Goal: Find contact information: Obtain details needed to contact an individual or organization

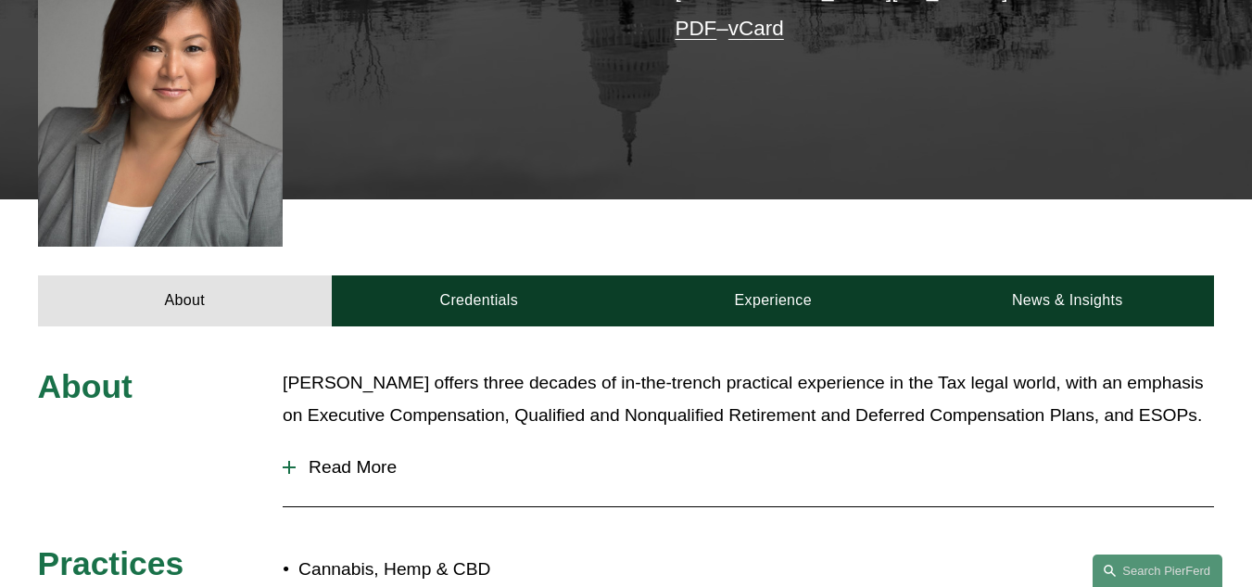
scroll to position [553, 0]
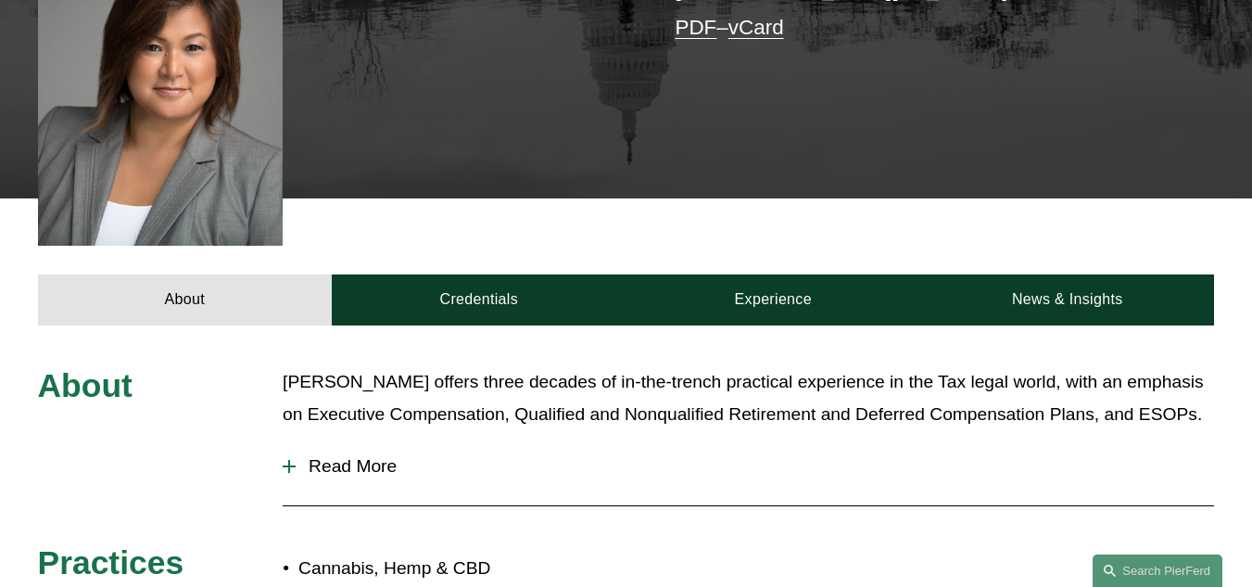
click at [373, 456] on span "Read More" at bounding box center [755, 466] width 918 height 20
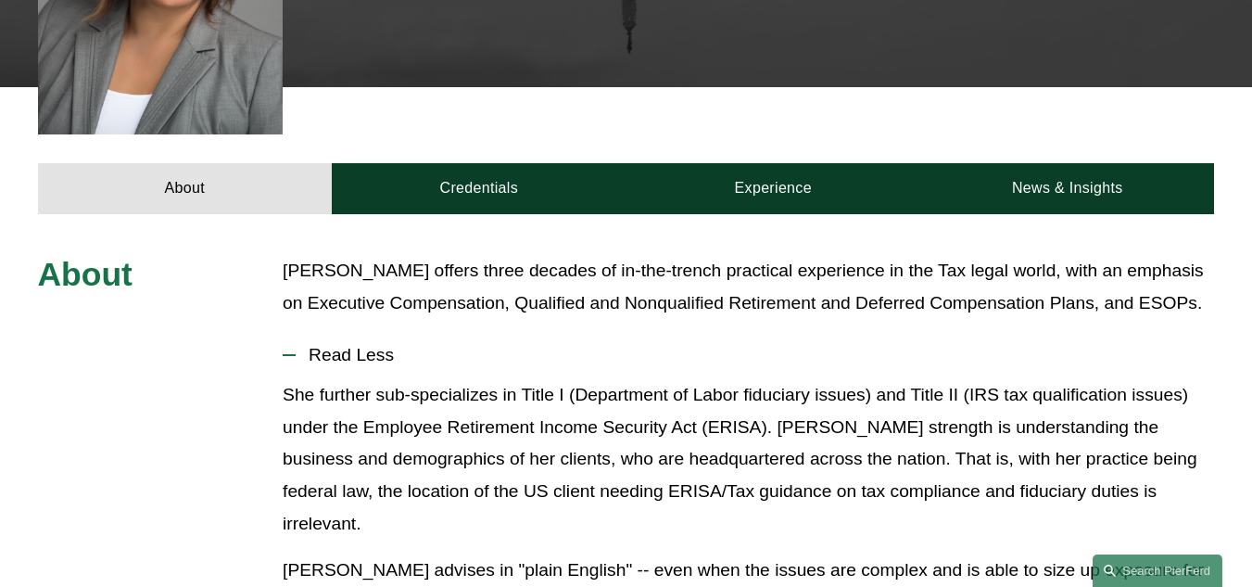
scroll to position [665, 0]
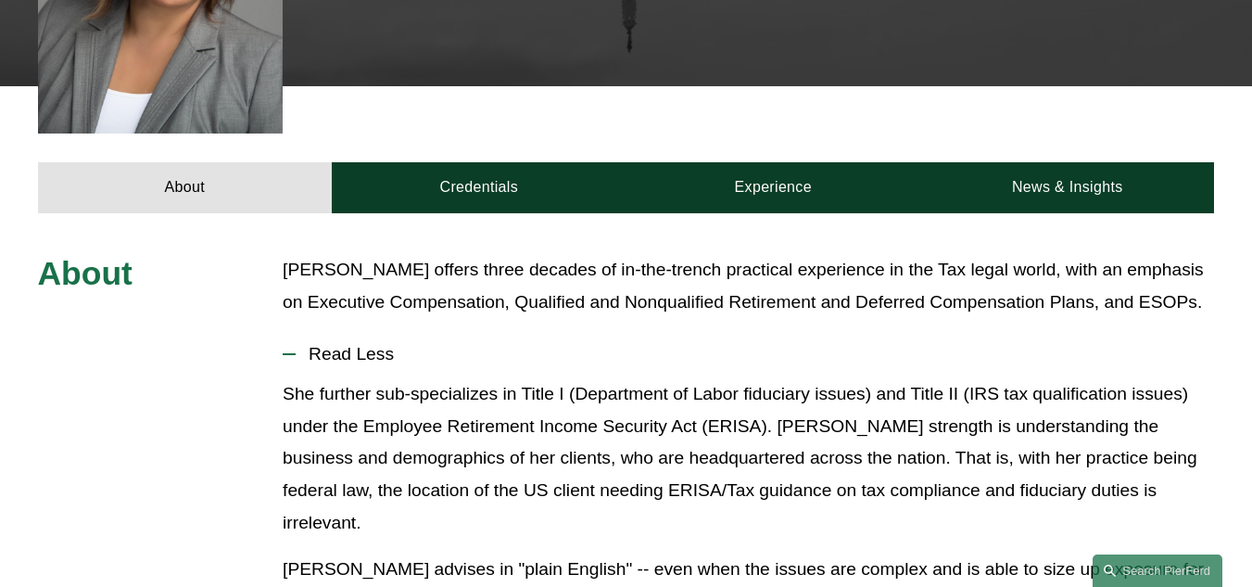
drag, startPoint x: 727, startPoint y: 272, endPoint x: 733, endPoint y: 260, distance: 12.4
click at [733, 260] on p "[PERSON_NAME] offers three decades of in-the-trench practical experience in the…" at bounding box center [748, 286] width 931 height 64
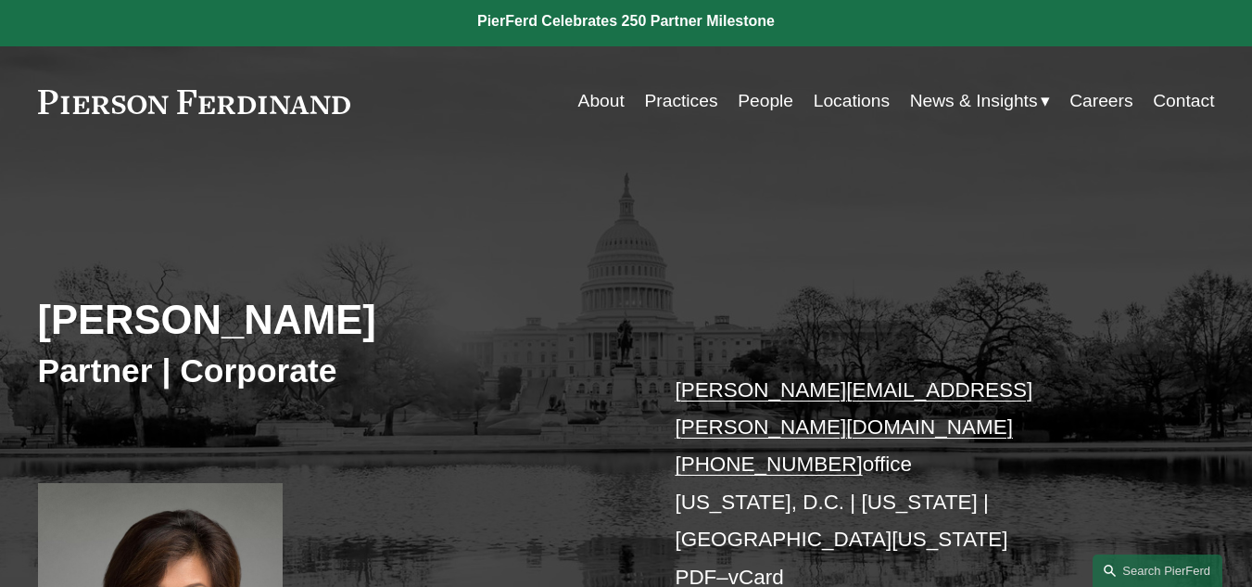
scroll to position [0, 0]
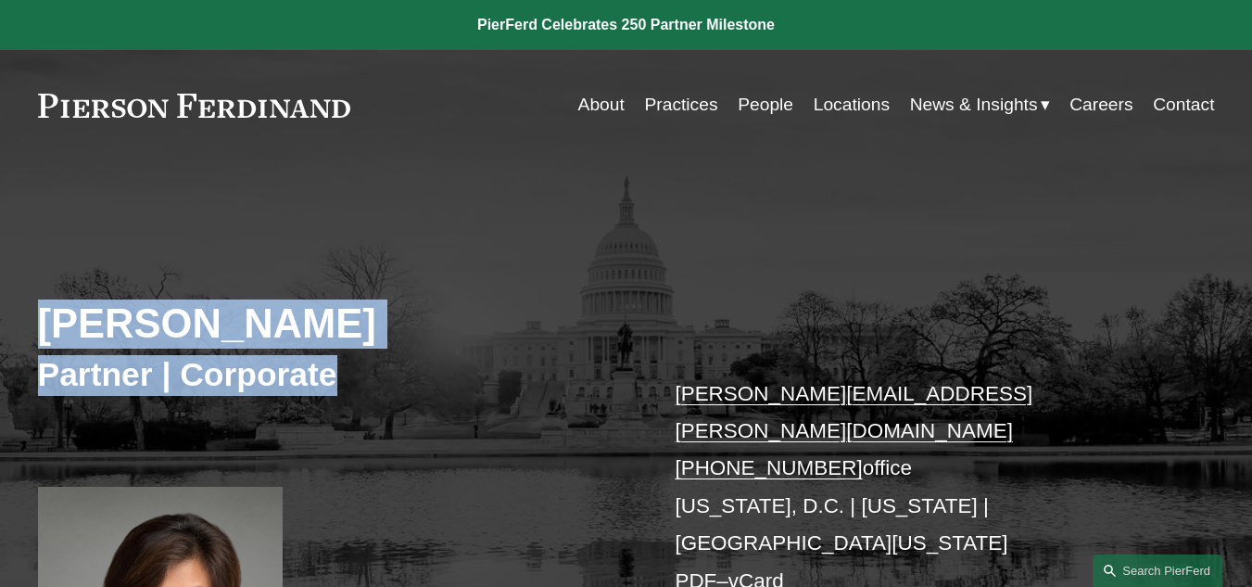
drag, startPoint x: 334, startPoint y: 366, endPoint x: 42, endPoint y: 321, distance: 295.4
click at [42, 321] on div "[PERSON_NAME] Partner | Corporate [PERSON_NAME][EMAIL_ADDRESS][PERSON_NAME][DOM…" at bounding box center [626, 474] width 1252 height 554
copy div "[PERSON_NAME] Partner | Corporate"
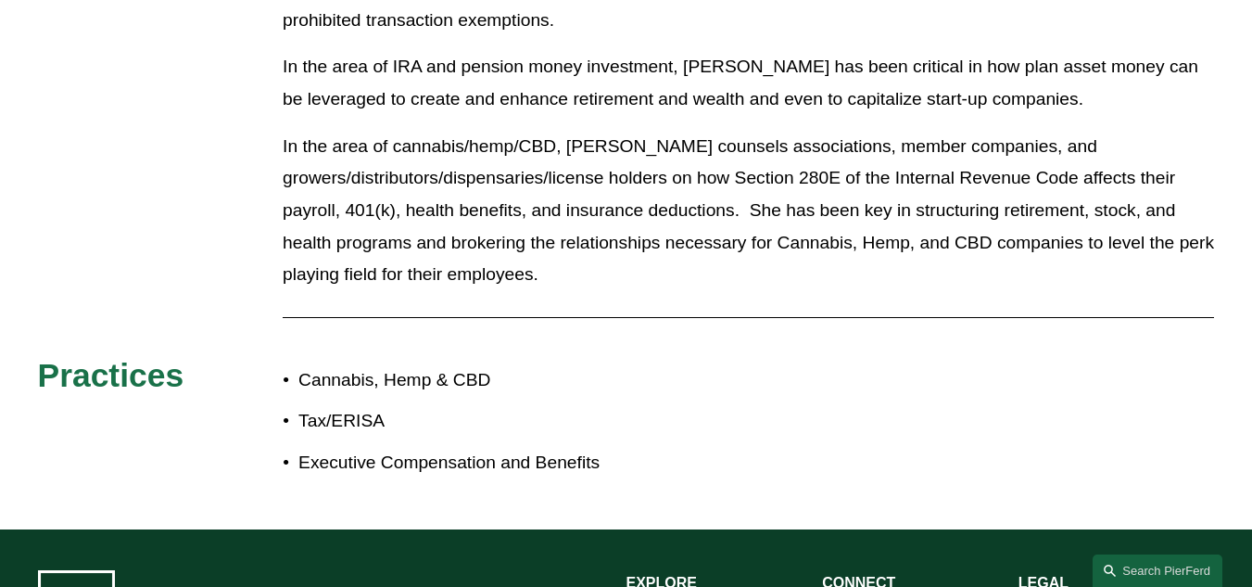
scroll to position [1611, 0]
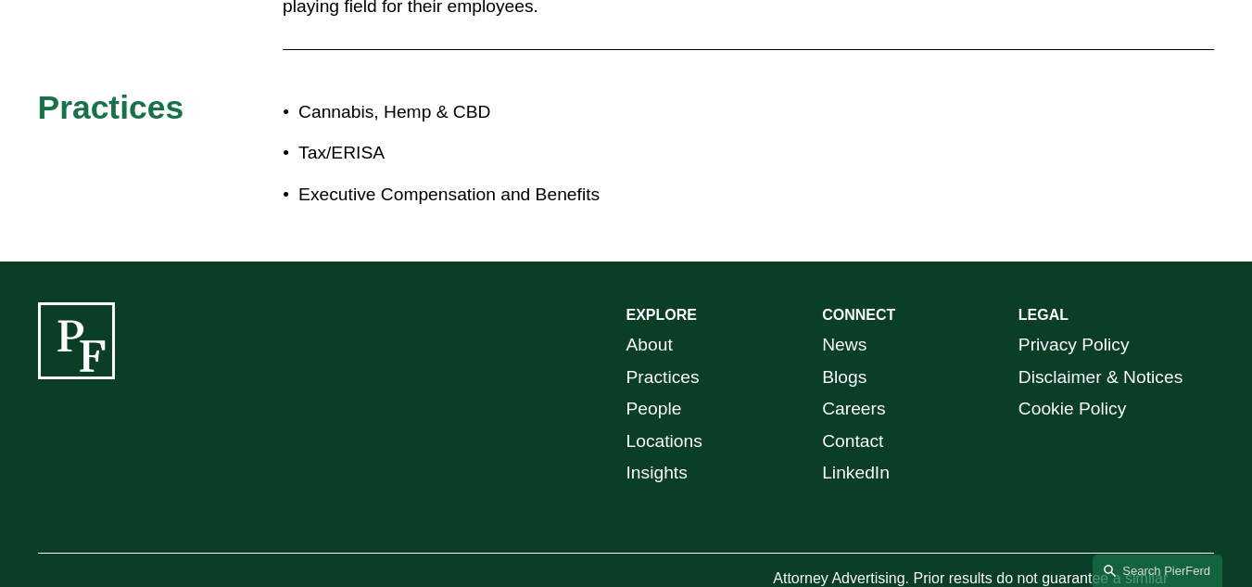
drag, startPoint x: 226, startPoint y: 539, endPoint x: 53, endPoint y: 526, distance: 173.8
drag, startPoint x: 48, startPoint y: 528, endPoint x: 164, endPoint y: 541, distance: 116.6
drag, startPoint x: 215, startPoint y: 531, endPoint x: 56, endPoint y: 512, distance: 160.6
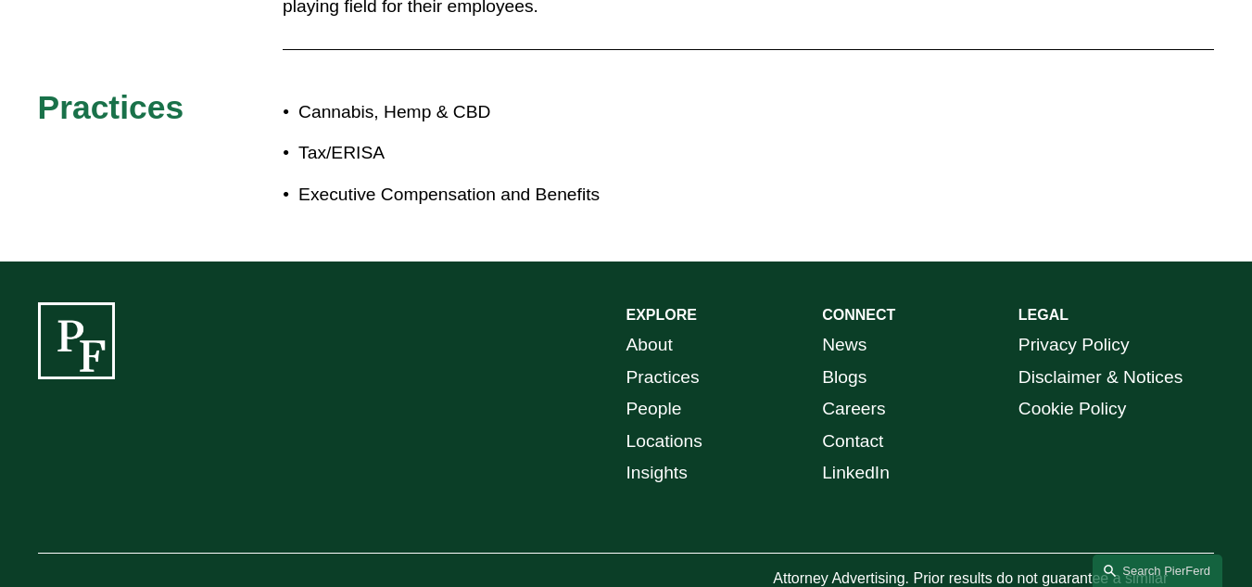
click at [56, 565] on div "© [PERSON_NAME] LLP" at bounding box center [161, 592] width 246 height 54
copy p "[PERSON_NAME] LLP"
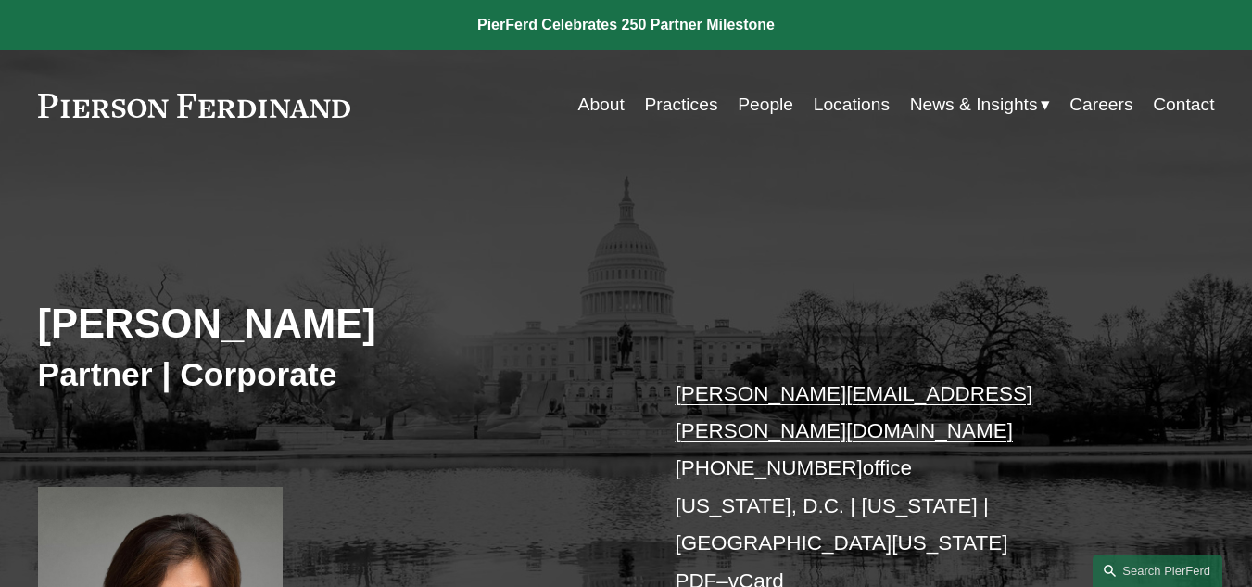
drag, startPoint x: 161, startPoint y: 304, endPoint x: 382, endPoint y: 307, distance: 220.6
click at [161, 304] on h2 "[PERSON_NAME]" at bounding box center [332, 323] width 588 height 49
drag, startPoint x: 835, startPoint y: 429, endPoint x: 641, endPoint y: 356, distance: 207.1
click at [641, 356] on div "[PERSON_NAME] Partner | Corporate [PERSON_NAME][EMAIL_ADDRESS][PERSON_NAME][DOM…" at bounding box center [626, 474] width 1252 height 554
copy div "[PERSON_NAME][EMAIL_ADDRESS][PERSON_NAME][DOMAIN_NAME] [PHONE_NUMBER]"
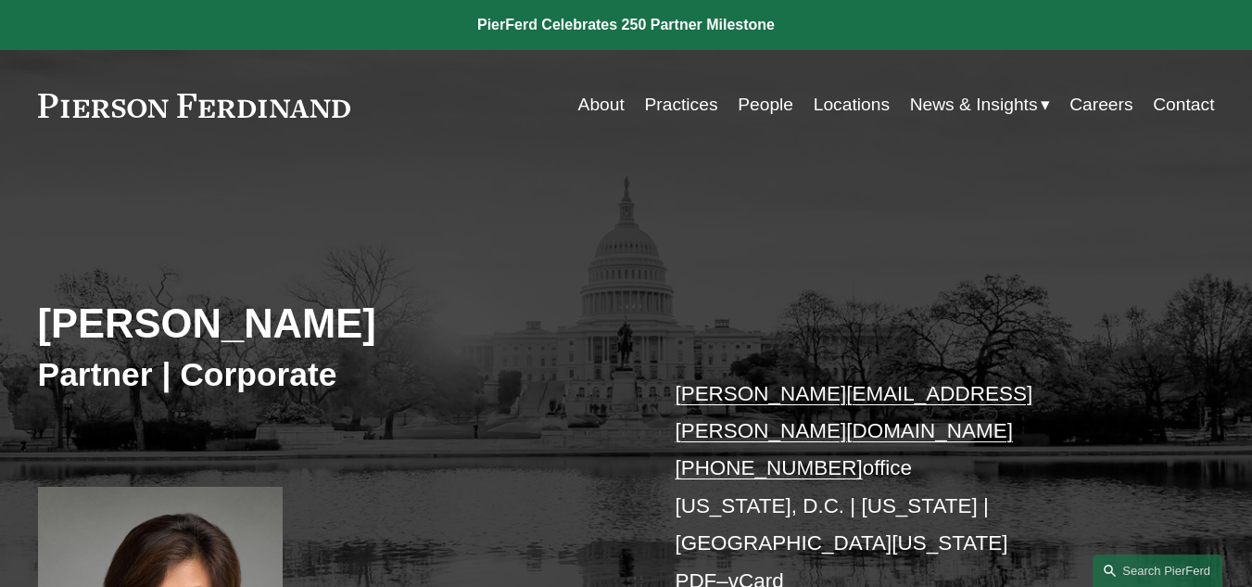
drag, startPoint x: 306, startPoint y: 171, endPoint x: 311, endPoint y: 114, distance: 57.7
click at [306, 171] on div "[PERSON_NAME] Partner | Corporate [PERSON_NAME][EMAIL_ADDRESS][PERSON_NAME][DOM…" at bounding box center [626, 455] width 1252 height 591
